Goal: Use online tool/utility: Utilize a website feature to perform a specific function

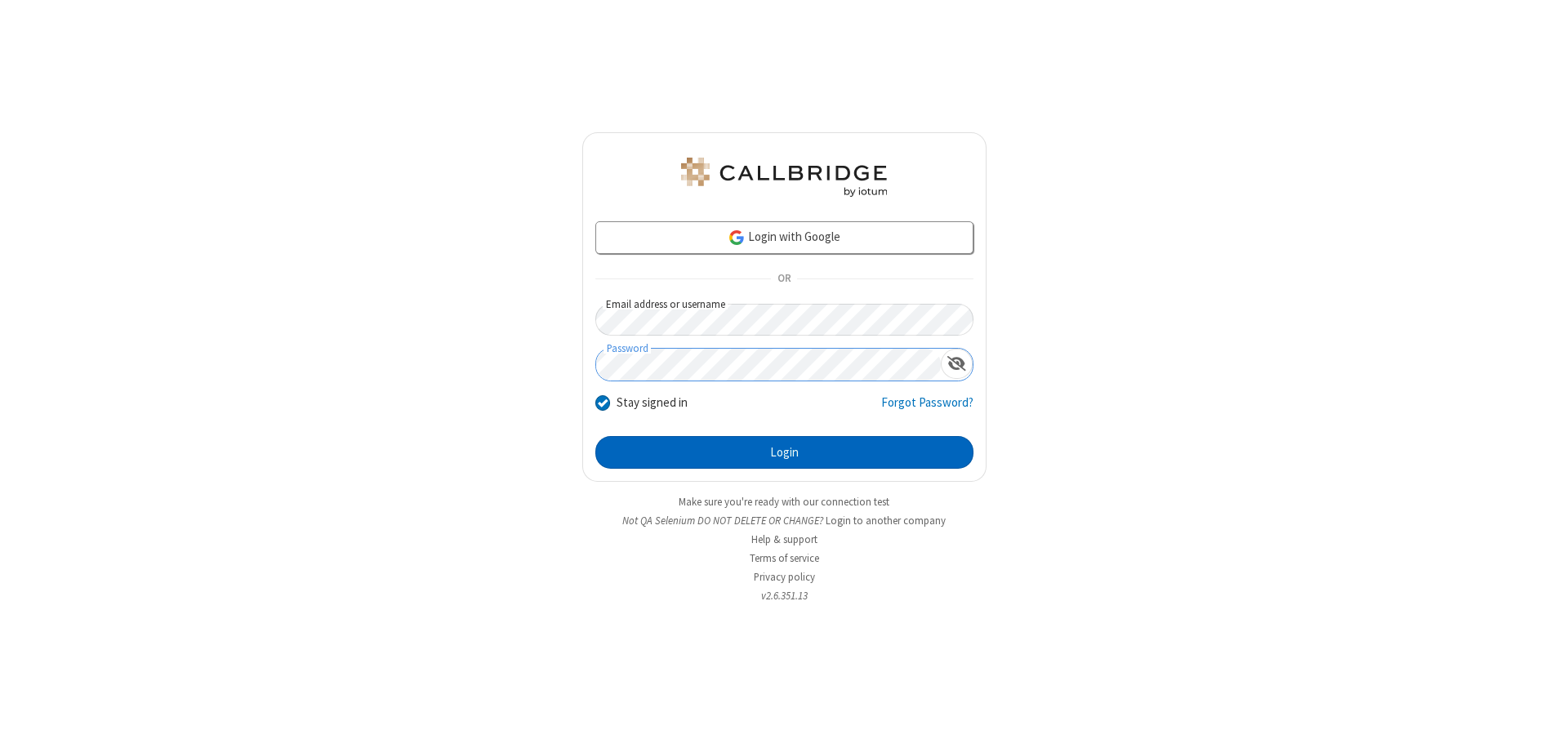
click at [784, 452] on button "Login" at bounding box center [784, 452] width 378 height 33
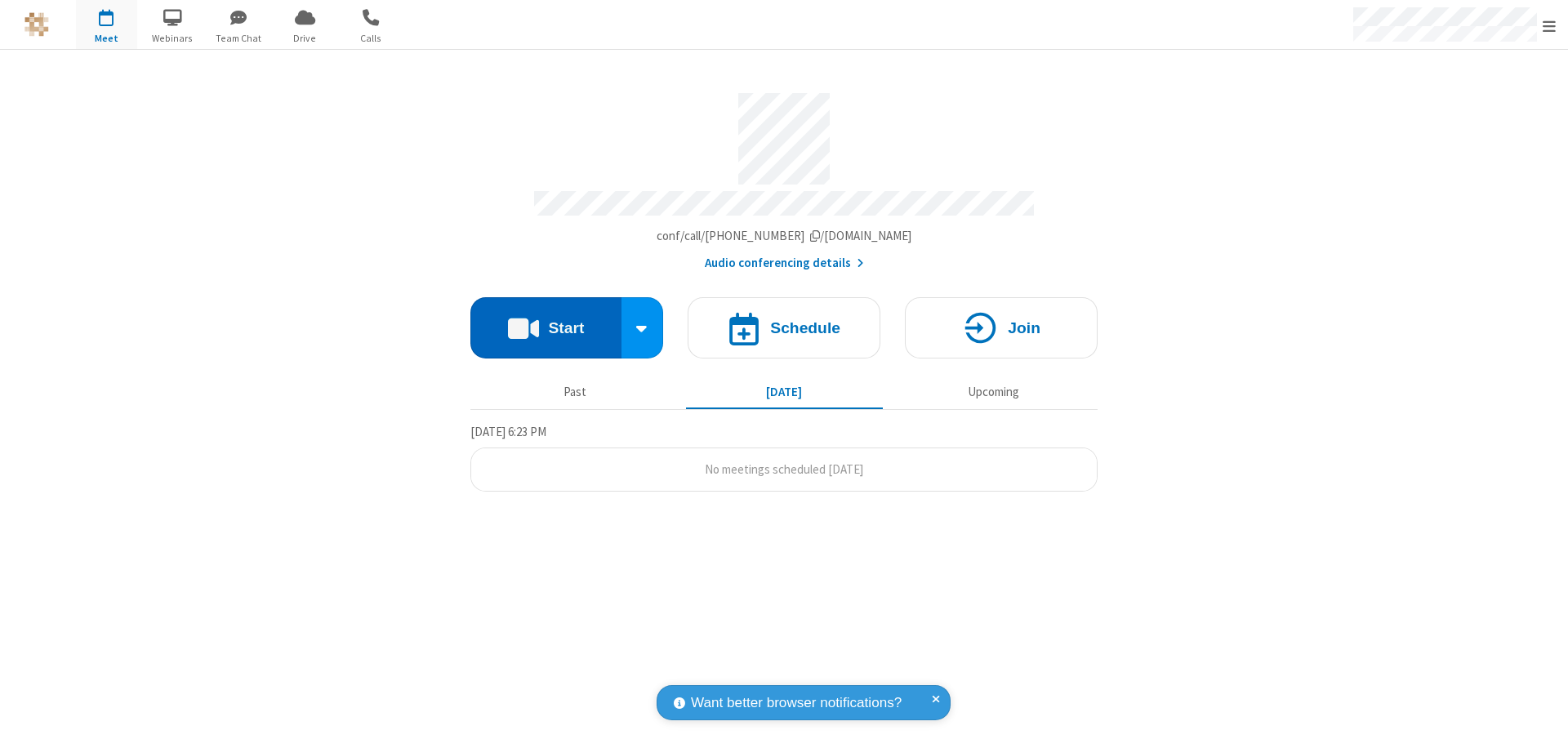
click at [546, 320] on button "Start" at bounding box center [546, 327] width 151 height 61
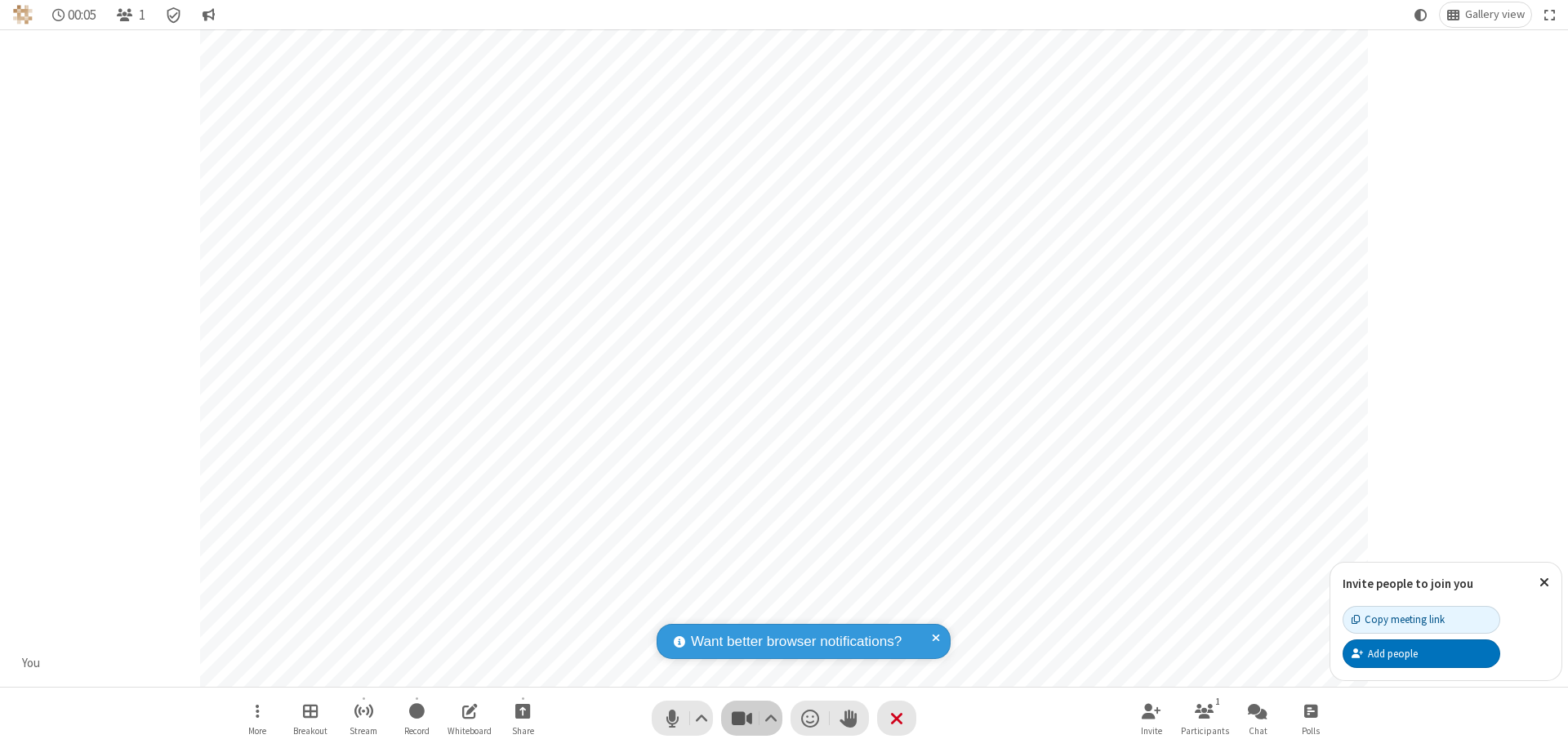
click at [741, 718] on span "Stop video (⌘+Shift+V)" at bounding box center [741, 718] width 25 height 24
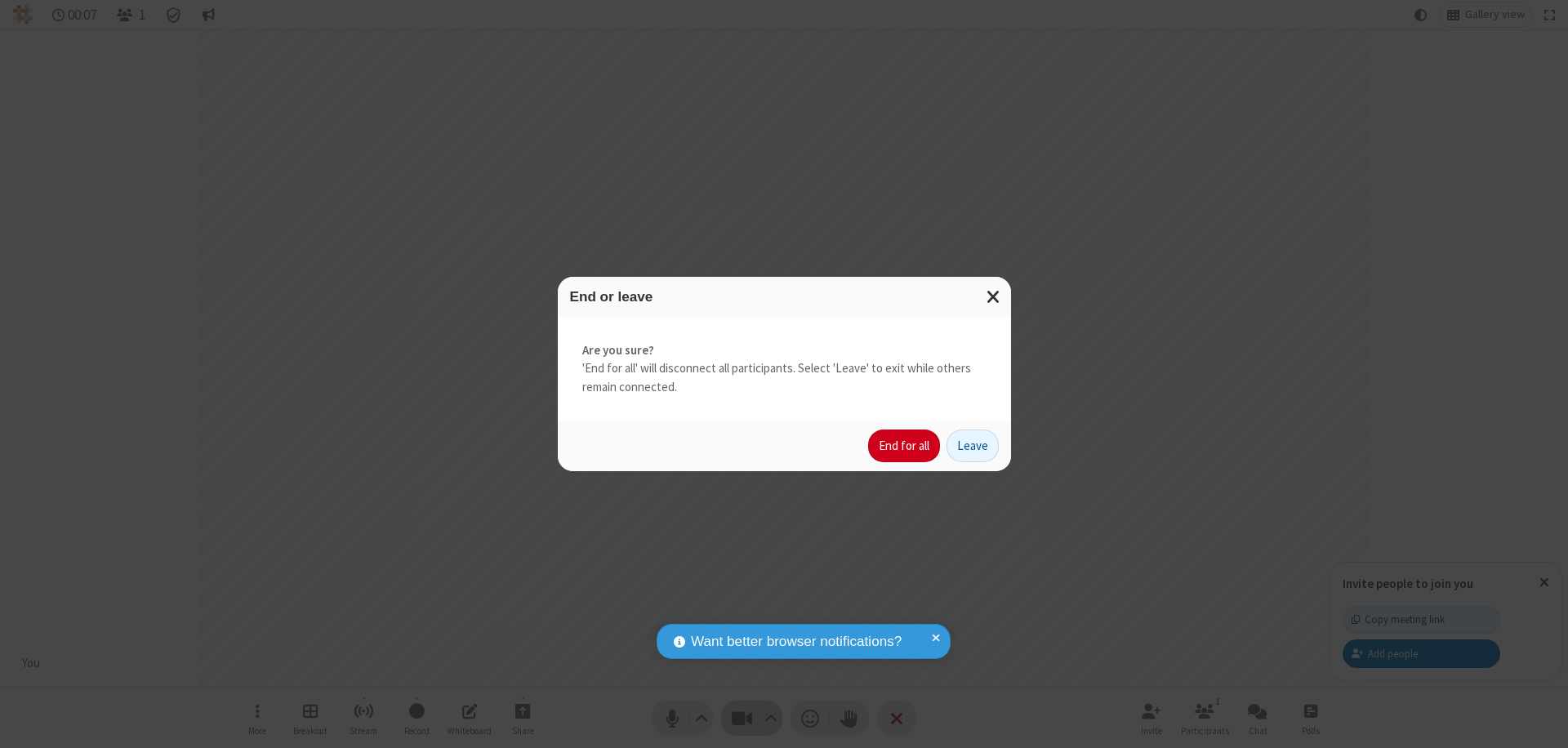
click at [905, 445] on button "End for all" at bounding box center [904, 445] width 72 height 33
